Goal: Entertainment & Leisure: Consume media (video, audio)

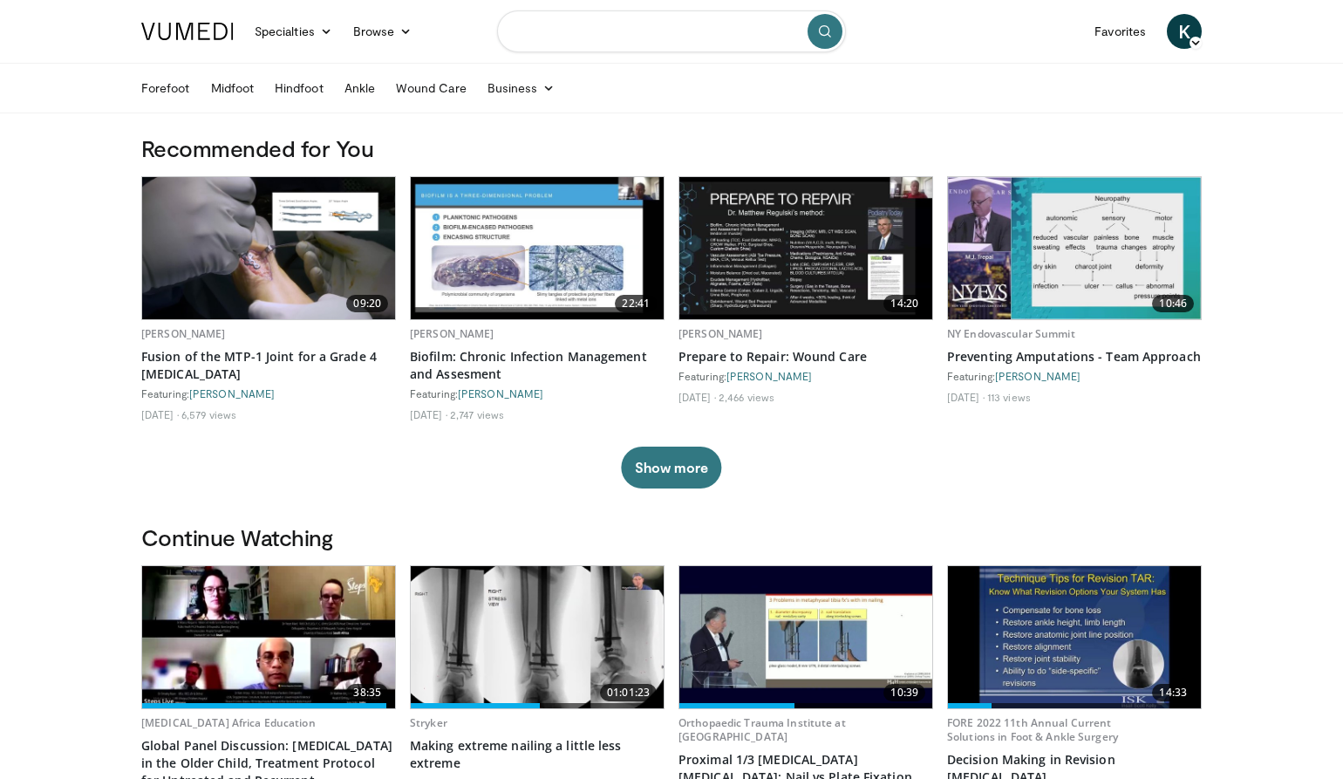
click at [642, 44] on input "Search topics, interventions" at bounding box center [671, 31] width 349 height 42
type input "**********"
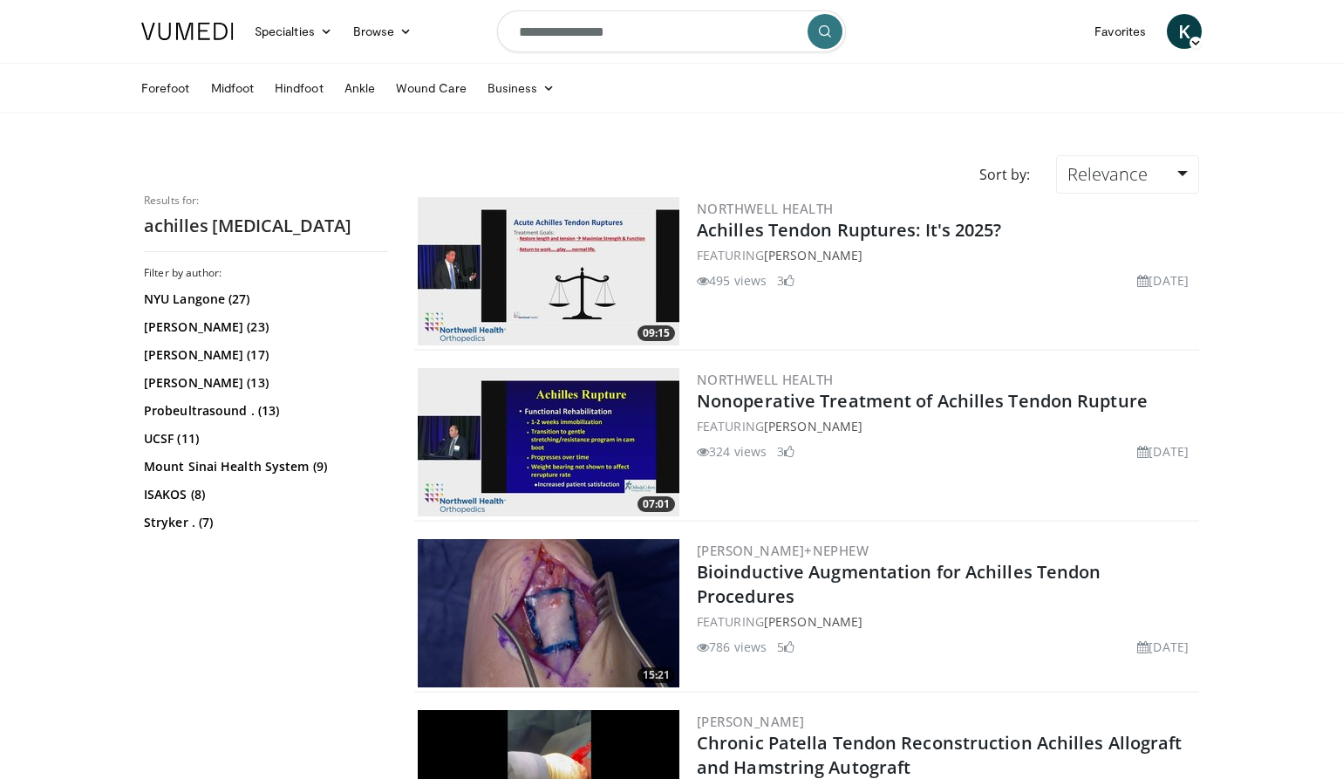
click at [597, 282] on img at bounding box center [549, 271] width 262 height 148
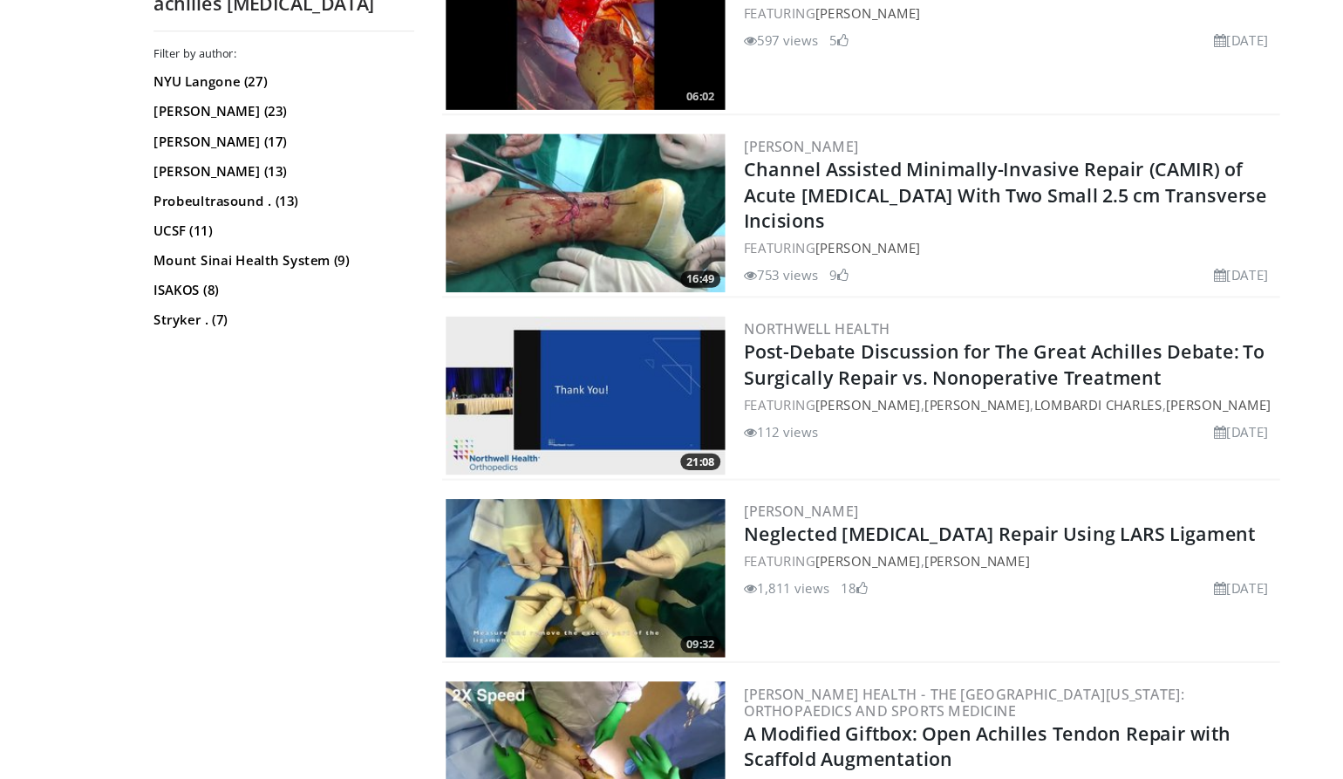
scroll to position [1774, 0]
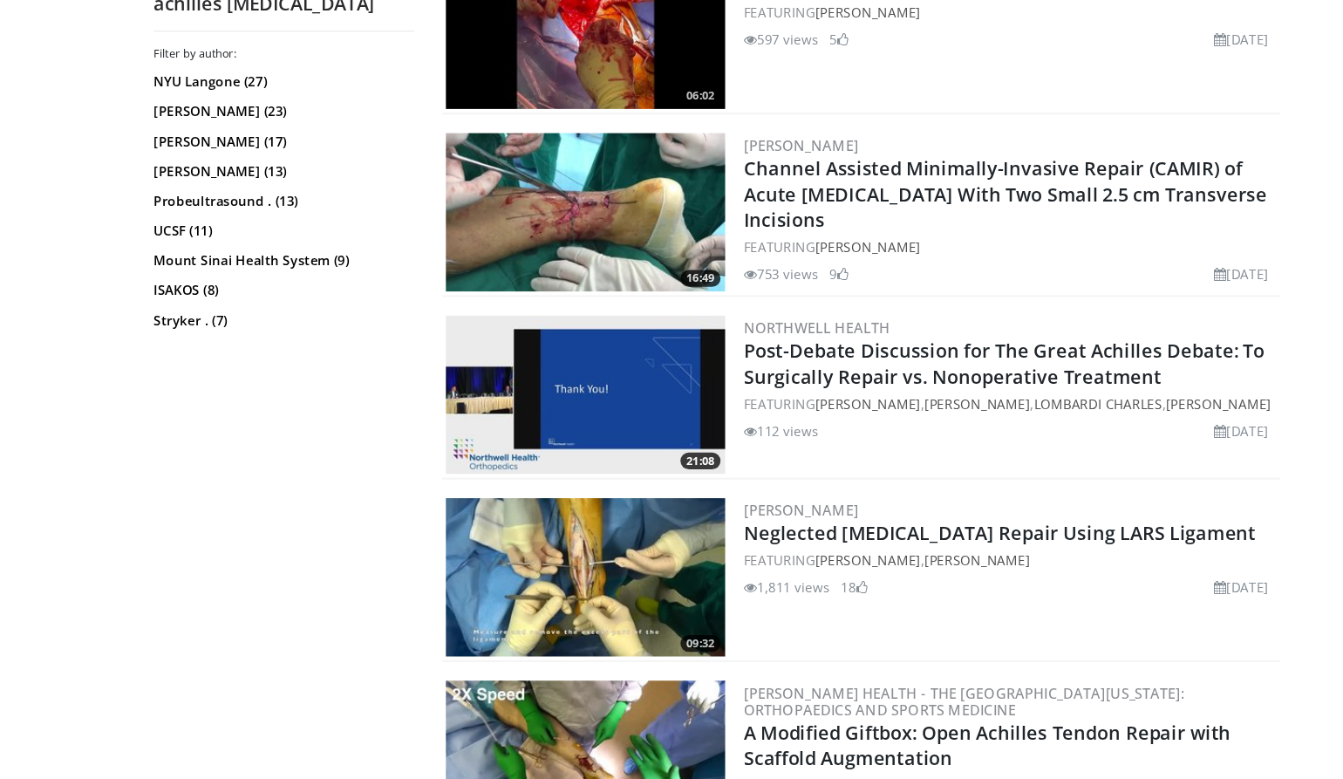
click at [599, 344] on img at bounding box center [549, 418] width 262 height 148
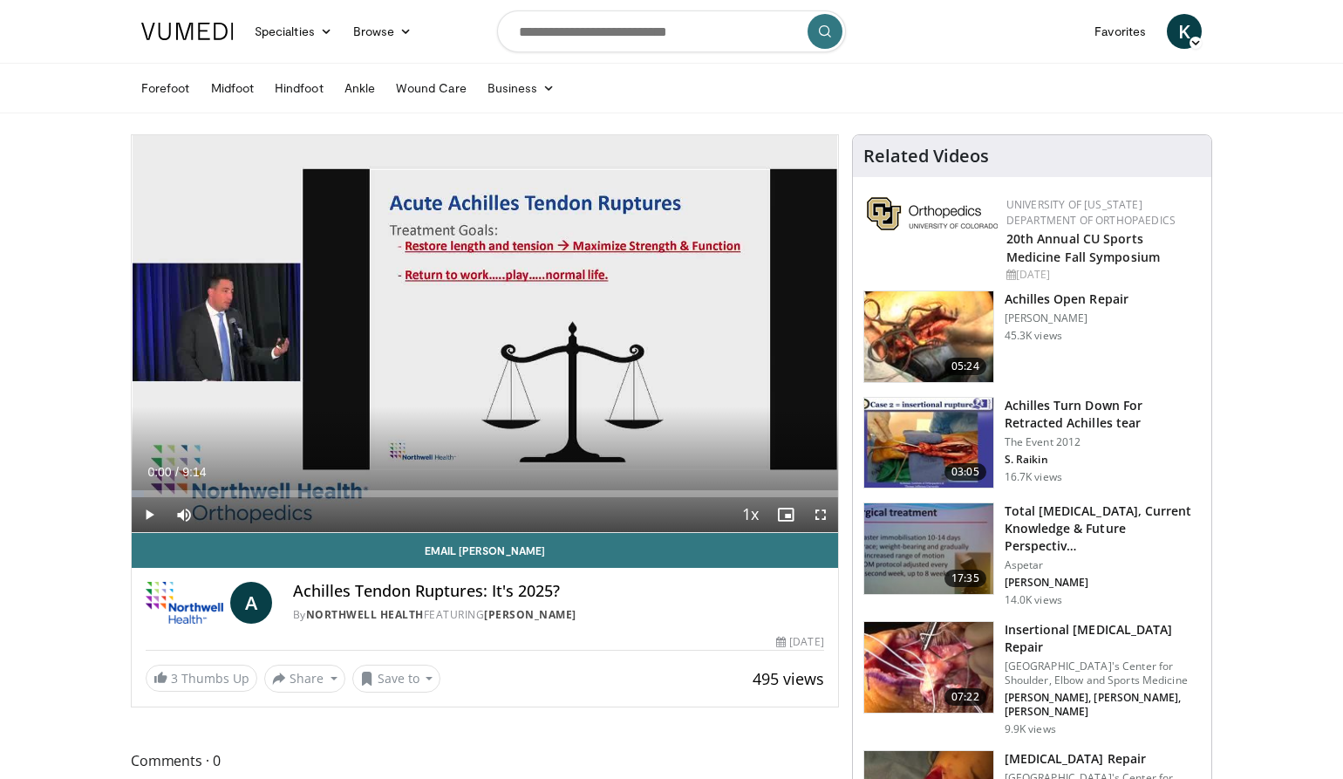
click at [820, 510] on span "Video Player" at bounding box center [820, 514] width 35 height 35
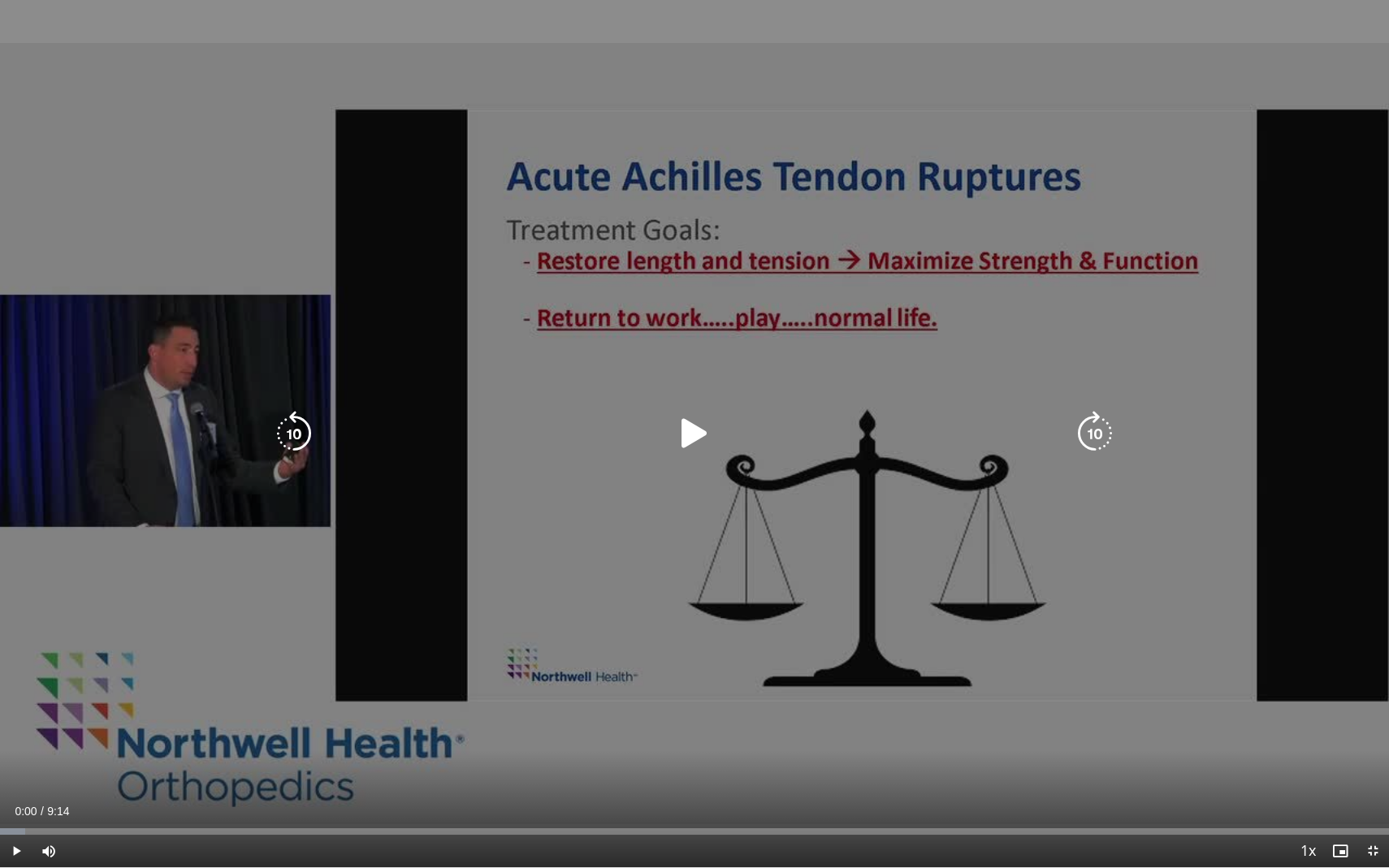
click at [691, 441] on icon "Video Player" at bounding box center [694, 433] width 46 height 46
click at [703, 433] on icon "Video Player" at bounding box center [694, 433] width 46 height 46
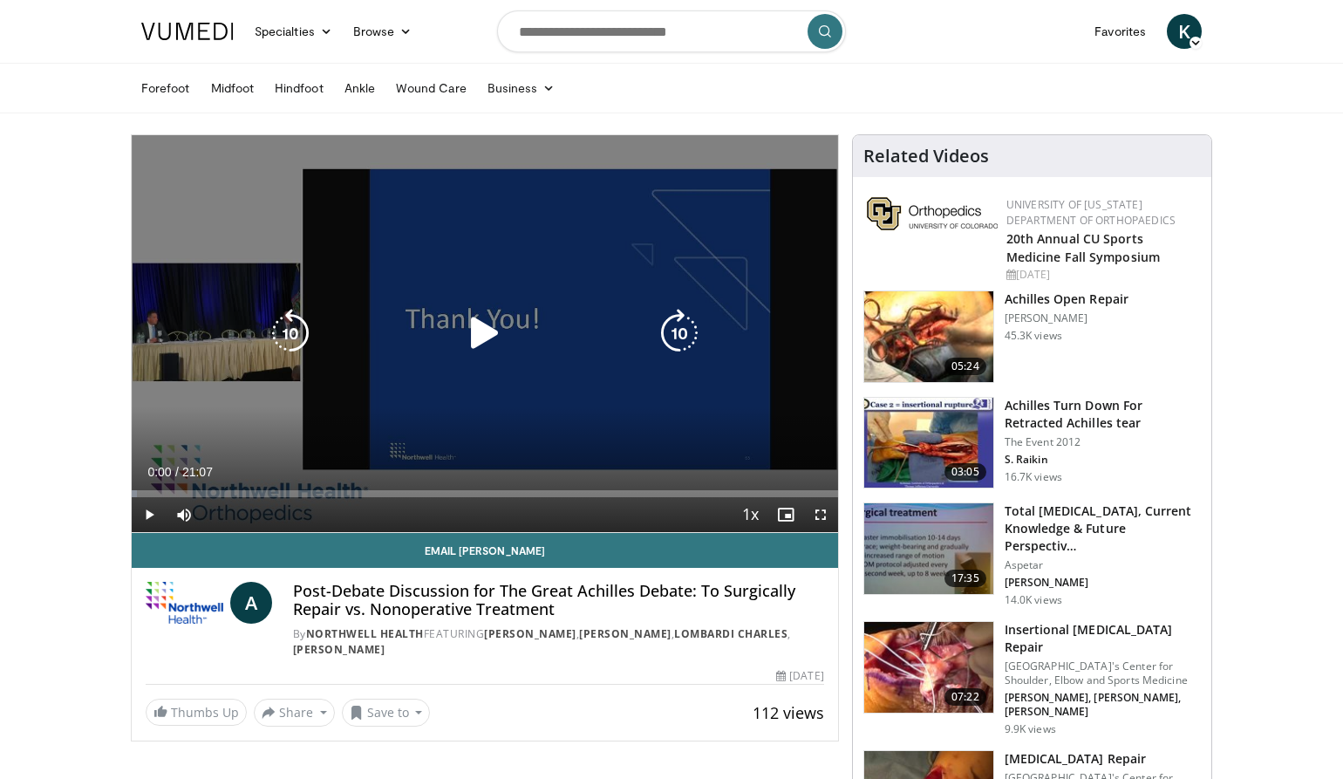
click at [615, 317] on div "Video Player" at bounding box center [485, 333] width 424 height 35
click at [507, 355] on icon "Video Player" at bounding box center [484, 333] width 49 height 49
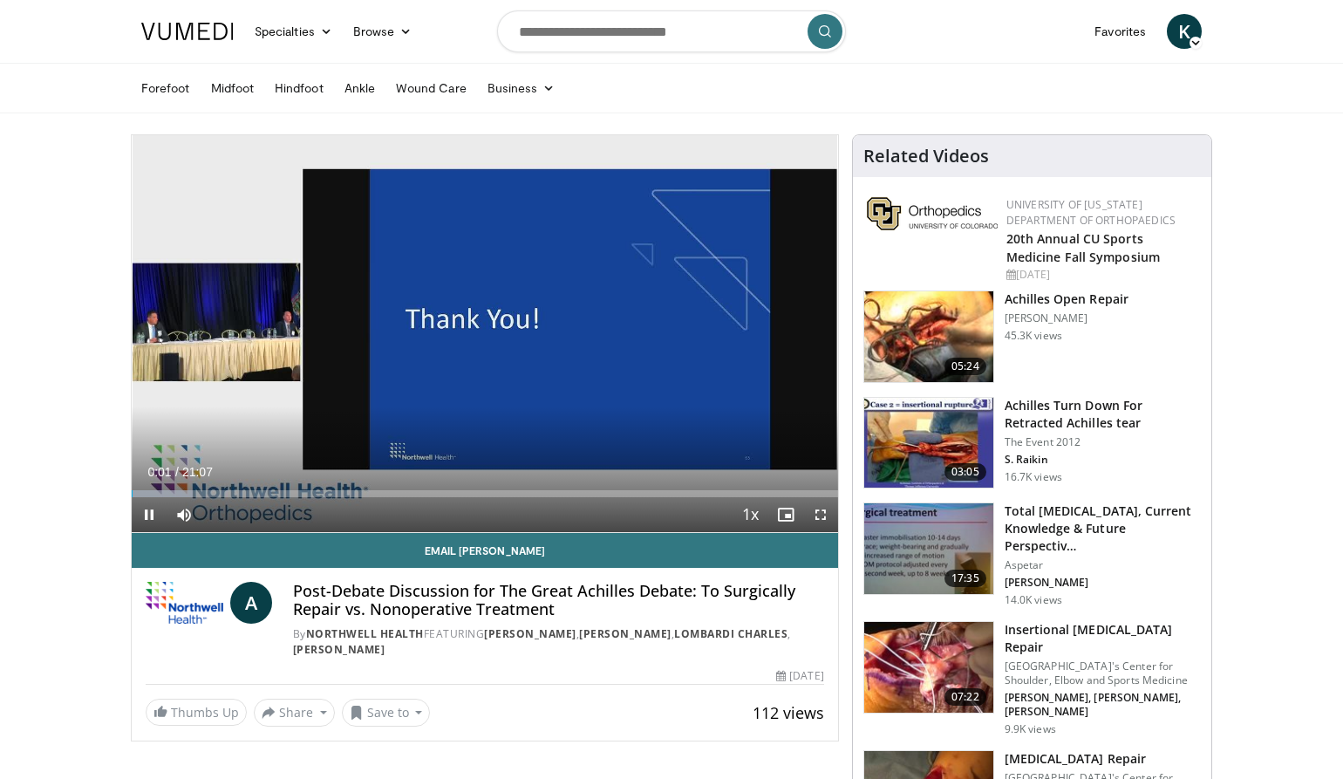
click at [820, 517] on span "Video Player" at bounding box center [820, 514] width 35 height 35
